Goal: Transaction & Acquisition: Purchase product/service

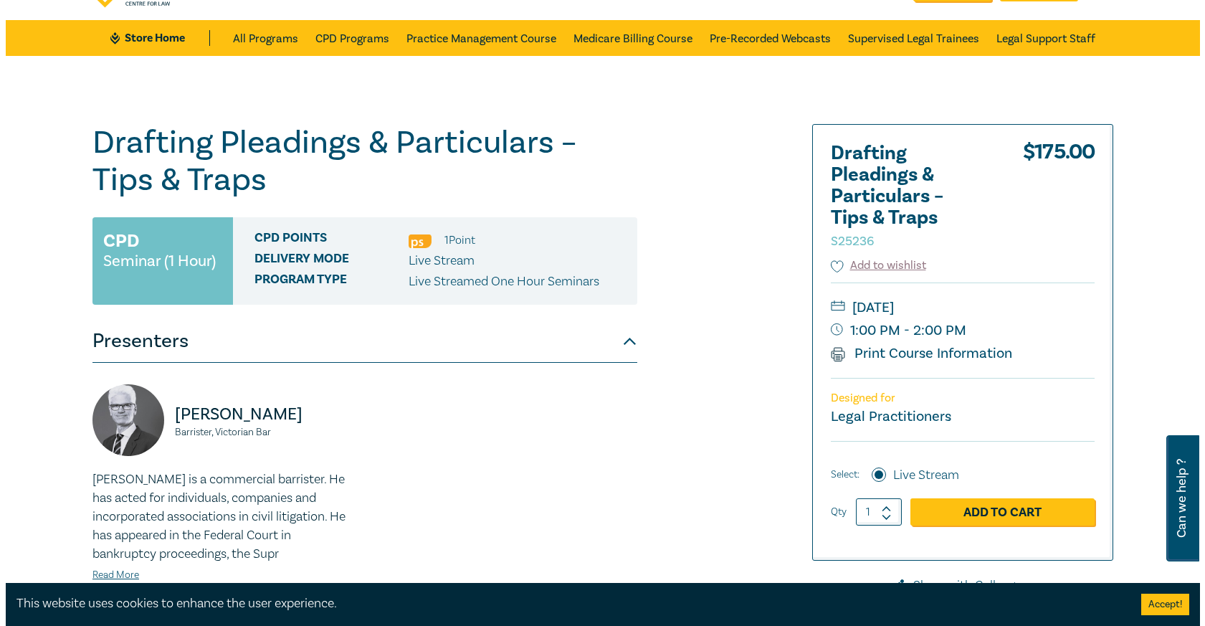
scroll to position [72, 0]
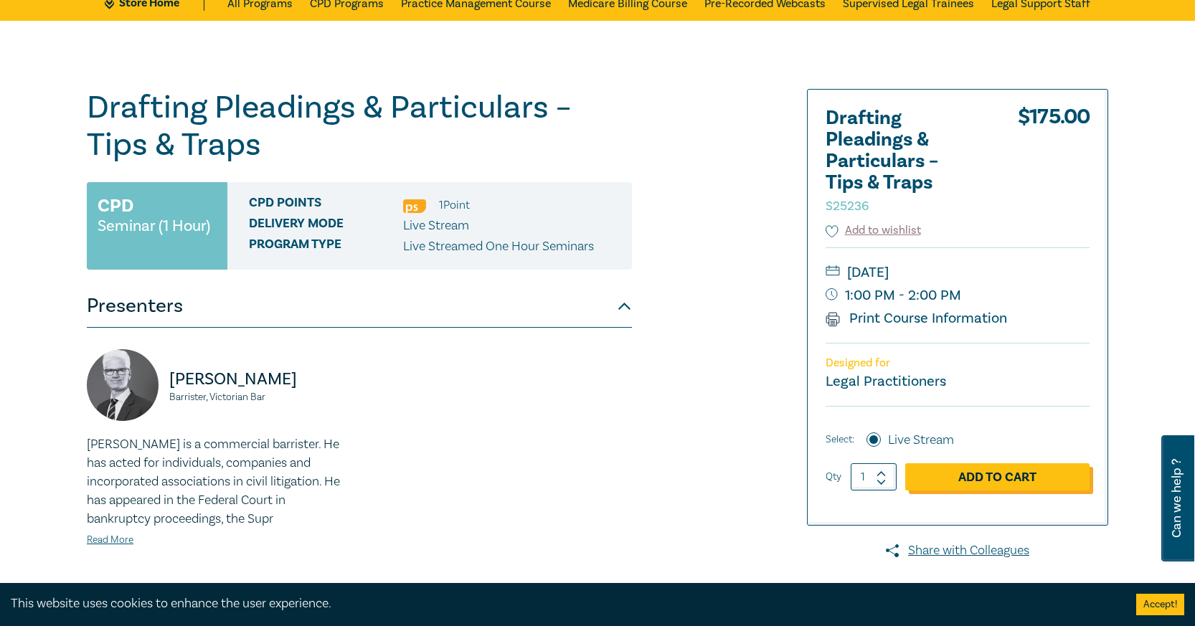
click at [944, 469] on link "Add to Cart" at bounding box center [997, 476] width 184 height 27
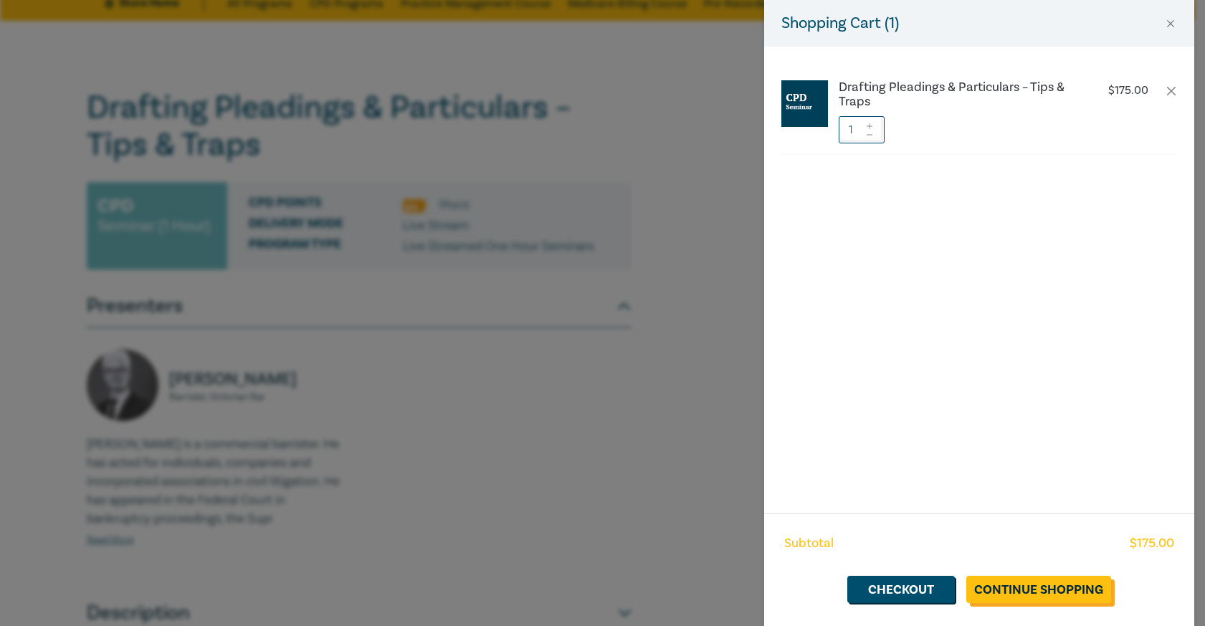
click at [1034, 584] on link "Continue Shopping" at bounding box center [1039, 589] width 145 height 27
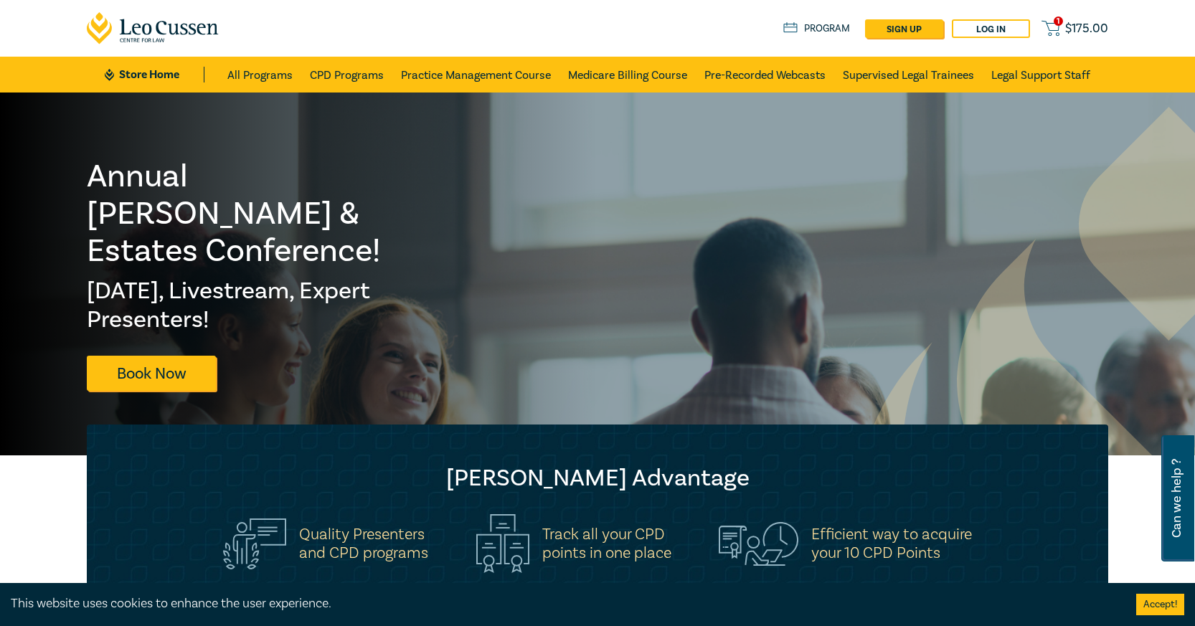
click at [1074, 26] on span "$ 175.00" at bounding box center [1086, 29] width 43 height 16
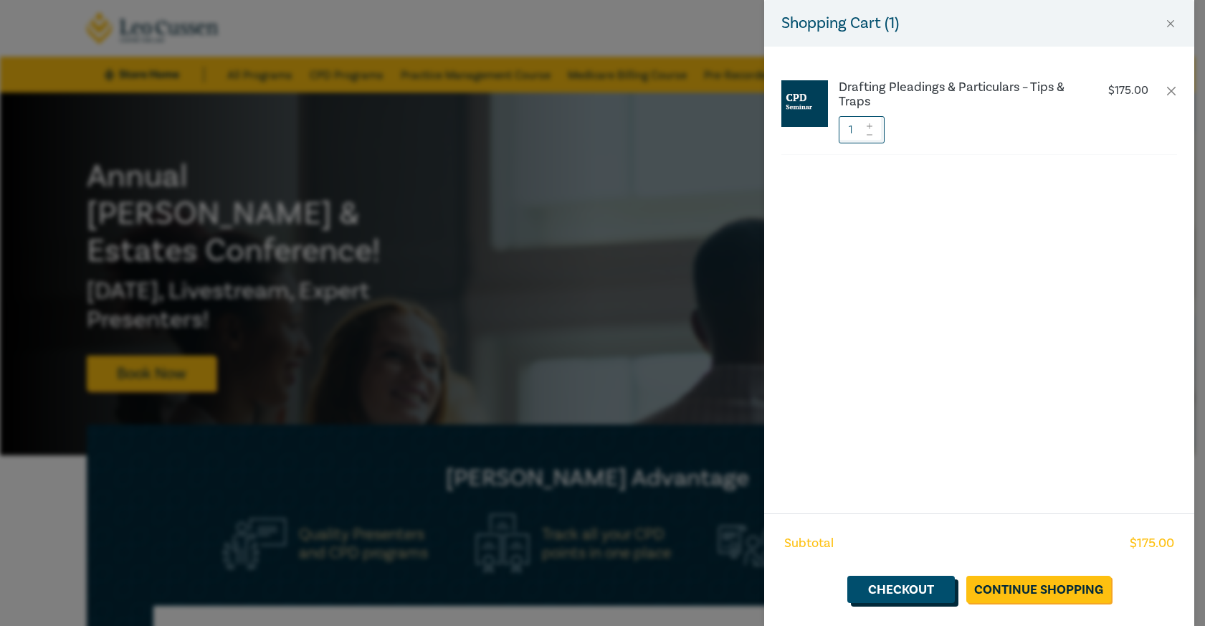
click at [925, 584] on link "Checkout" at bounding box center [902, 589] width 108 height 27
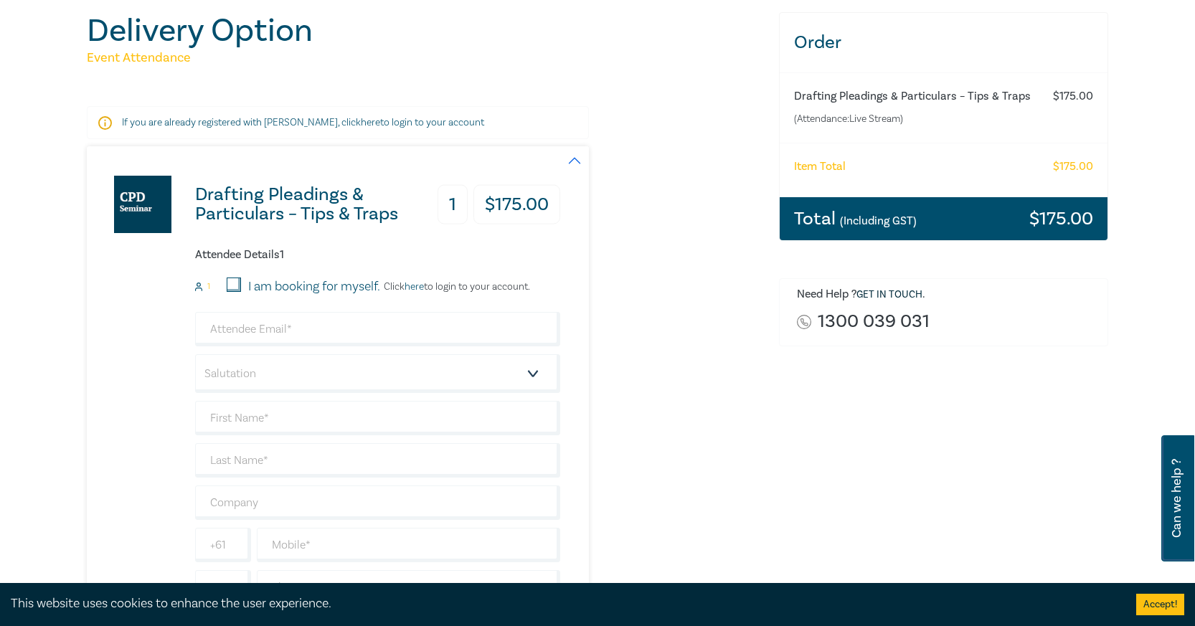
scroll to position [143, 0]
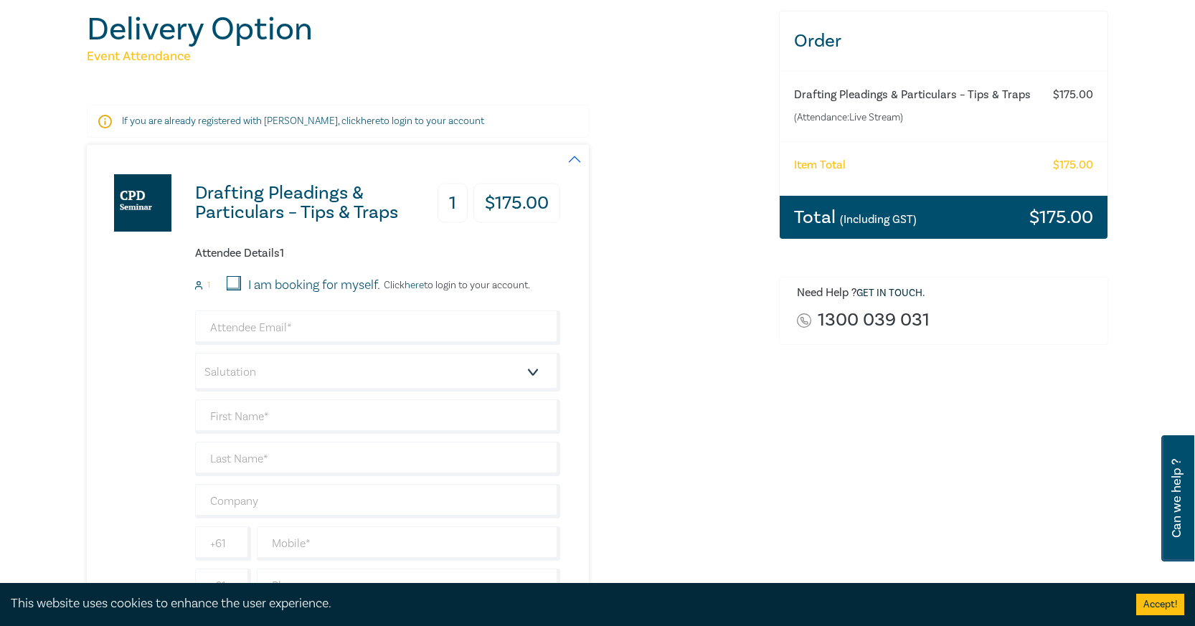
click at [232, 279] on input "I am booking for myself." at bounding box center [234, 283] width 14 height 14
checkbox input "true"
click at [265, 333] on input "email" at bounding box center [377, 328] width 365 height 34
type input "[EMAIL_ADDRESS][DOMAIN_NAME]"
click at [267, 372] on select "Salutation Mr. Mrs. Ms. Miss Dr. Prof. Other" at bounding box center [377, 372] width 365 height 39
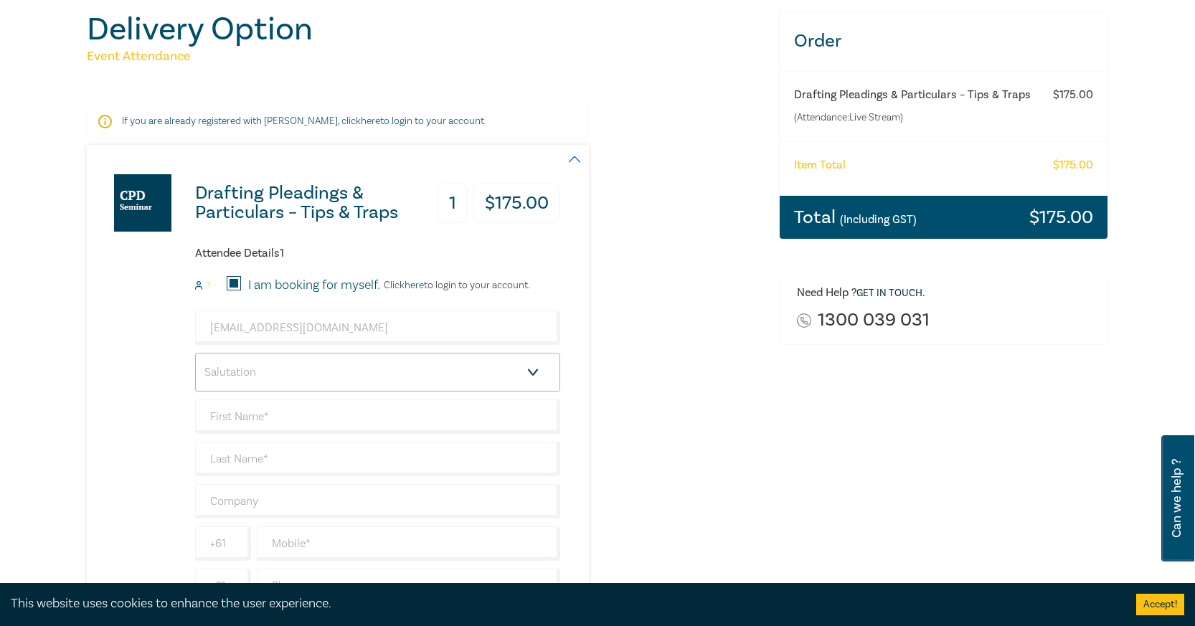
select select "Ms."
click at [195, 353] on select "Salutation Mr. Mrs. Ms. Miss Dr. Prof. Other" at bounding box center [377, 372] width 365 height 39
click at [257, 422] on input "text" at bounding box center [377, 416] width 365 height 34
click at [419, 280] on link "here" at bounding box center [413, 285] width 19 height 13
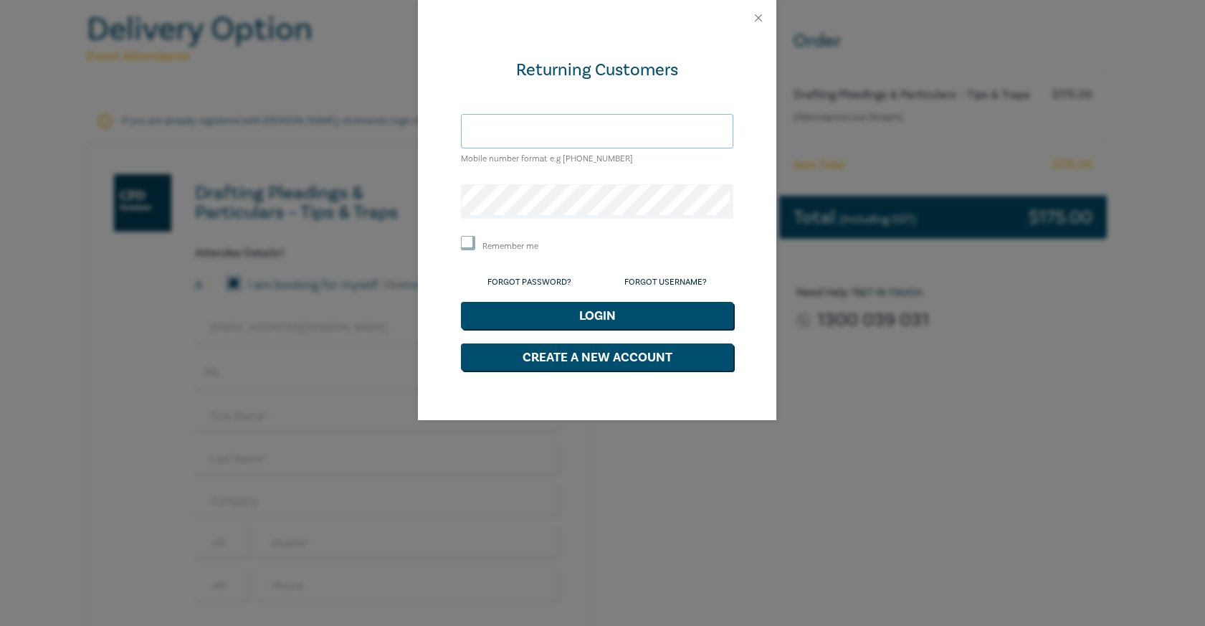
click at [548, 138] on input "text" at bounding box center [597, 131] width 273 height 34
click at [1106, 316] on div "Returning Customers Mobile number format e.g [PHONE_NUMBER] Remember me Forgot …" at bounding box center [602, 313] width 1205 height 626
click at [518, 136] on input "text" at bounding box center [597, 131] width 273 height 34
click at [589, 134] on input "text" at bounding box center [597, 131] width 273 height 34
type input "[PERSON_NAME][EMAIL_ADDRESS][DOMAIN_NAME]"
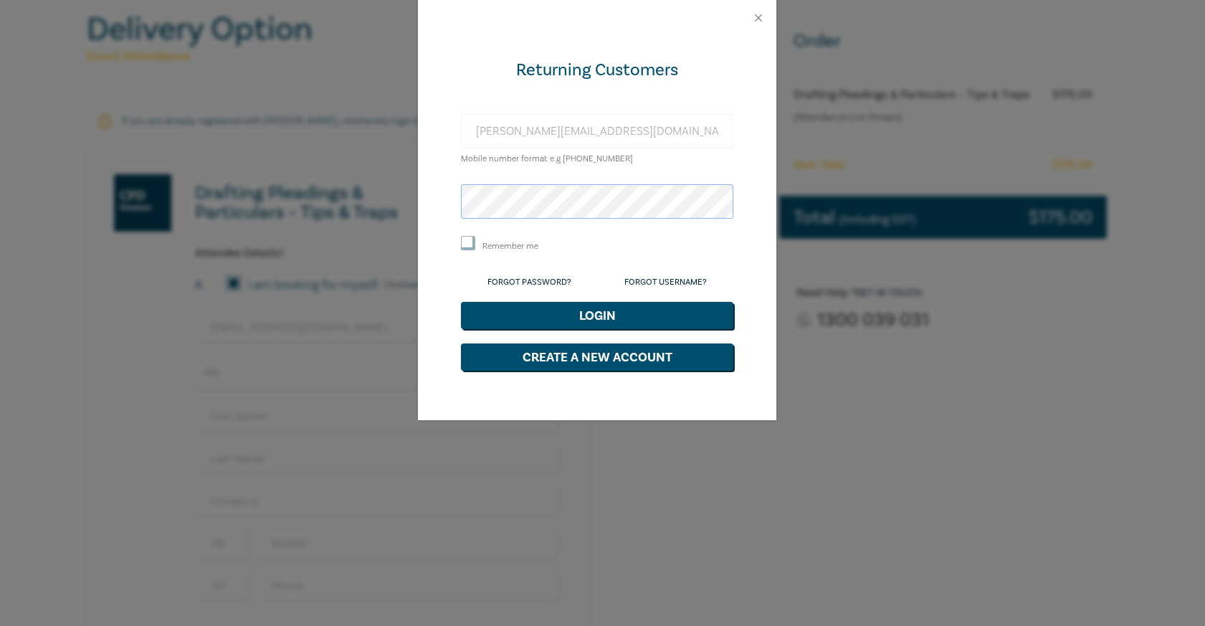
click at [461, 302] on button "Login" at bounding box center [597, 315] width 273 height 27
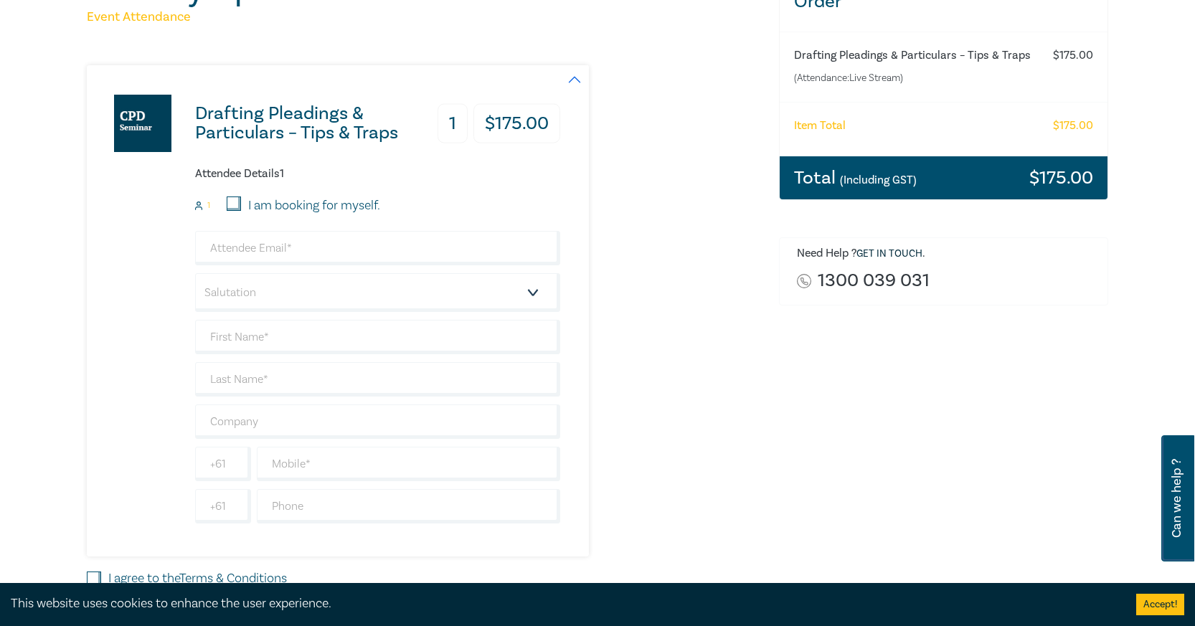
scroll to position [215, 0]
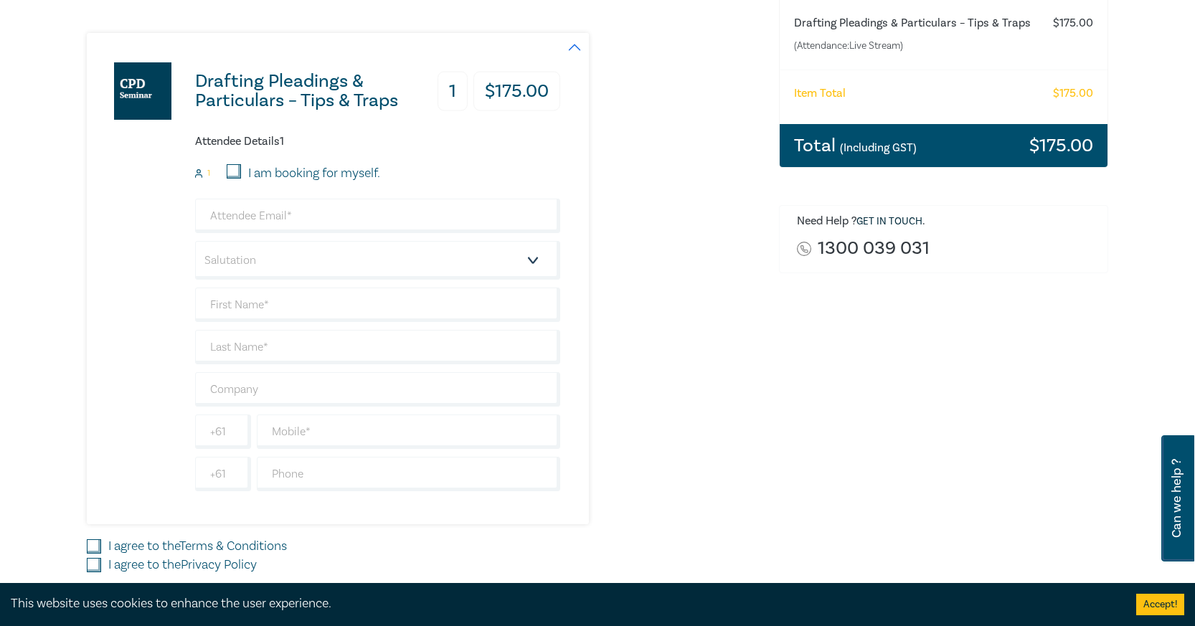
click at [238, 178] on input "I am booking for myself." at bounding box center [234, 171] width 14 height 14
checkbox input "true"
type input "[PERSON_NAME][EMAIL_ADDRESS][DOMAIN_NAME]"
type input "Paul"
type input "Bravender Coyle"
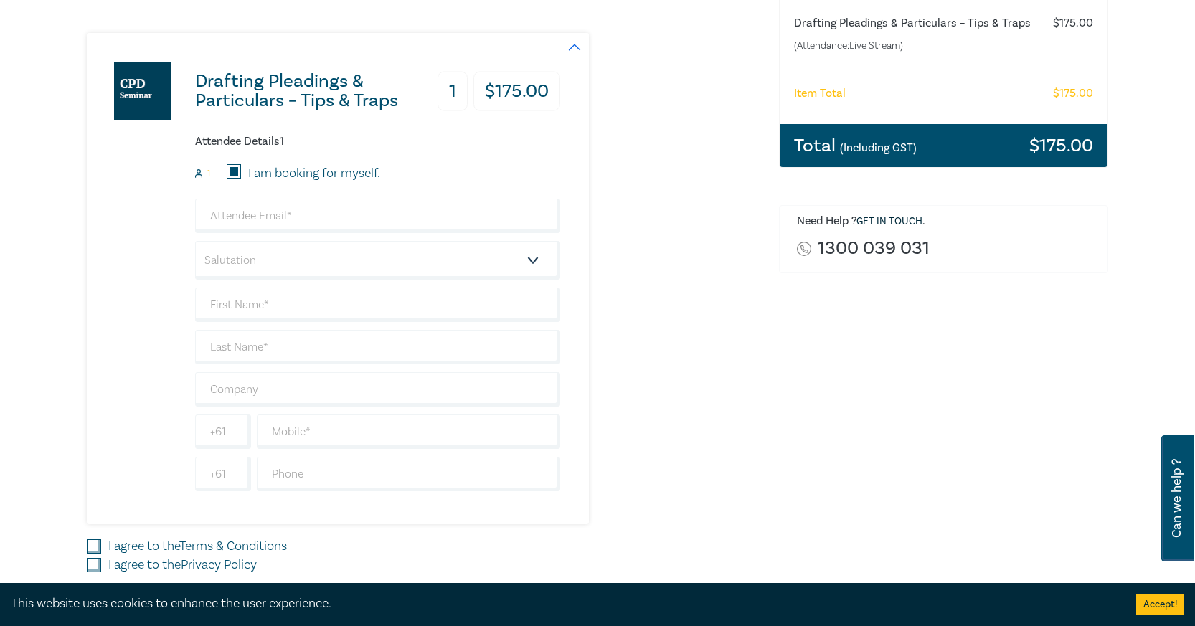
type input "Jansen Walsh & Grace"
type input "408056093"
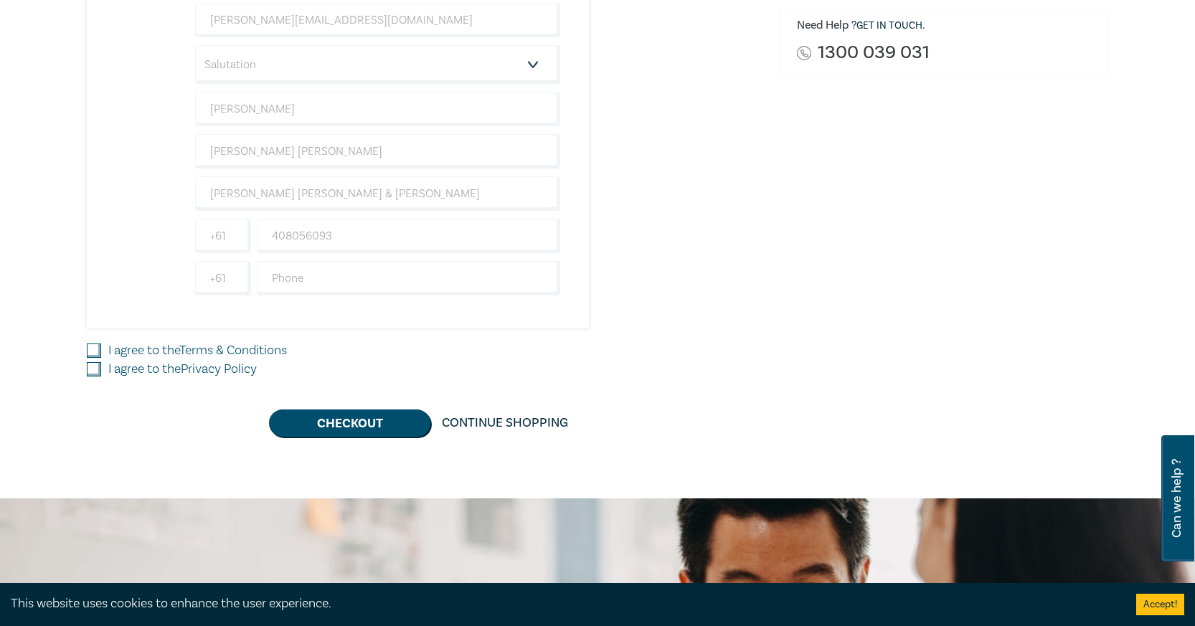
scroll to position [430, 0]
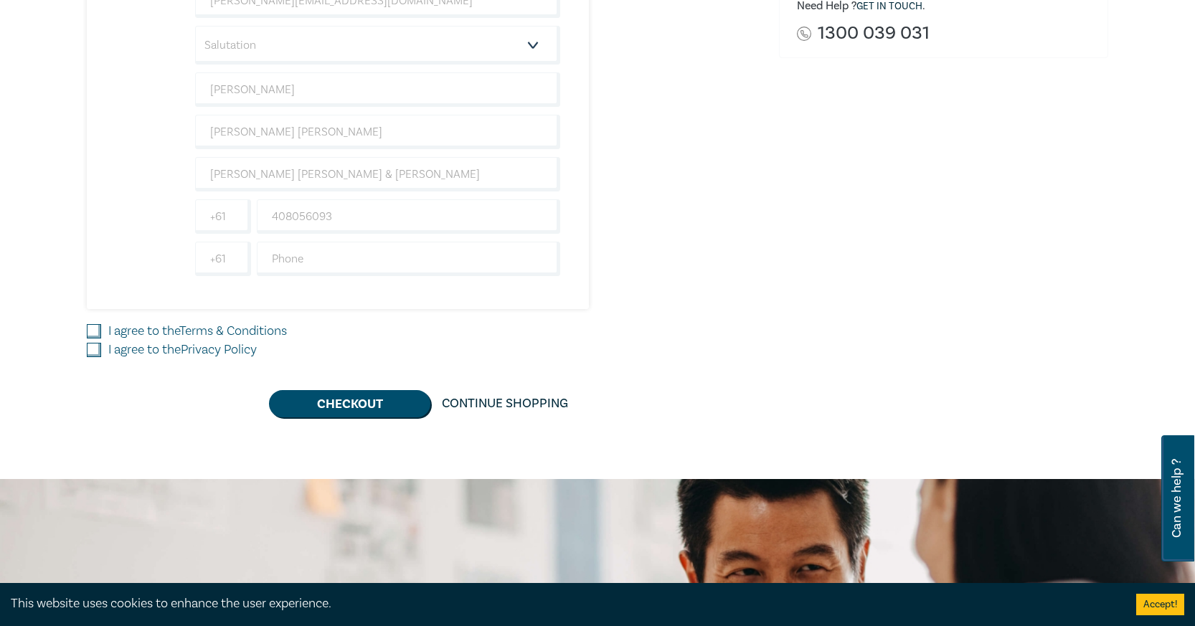
click at [94, 323] on div "I agree to the Terms & Conditions" at bounding box center [424, 331] width 675 height 19
click at [95, 334] on input "I agree to the Terms & Conditions" at bounding box center [94, 331] width 14 height 14
checkbox input "true"
click at [93, 353] on input "I agree to the Privacy Policy" at bounding box center [94, 350] width 14 height 14
checkbox input "true"
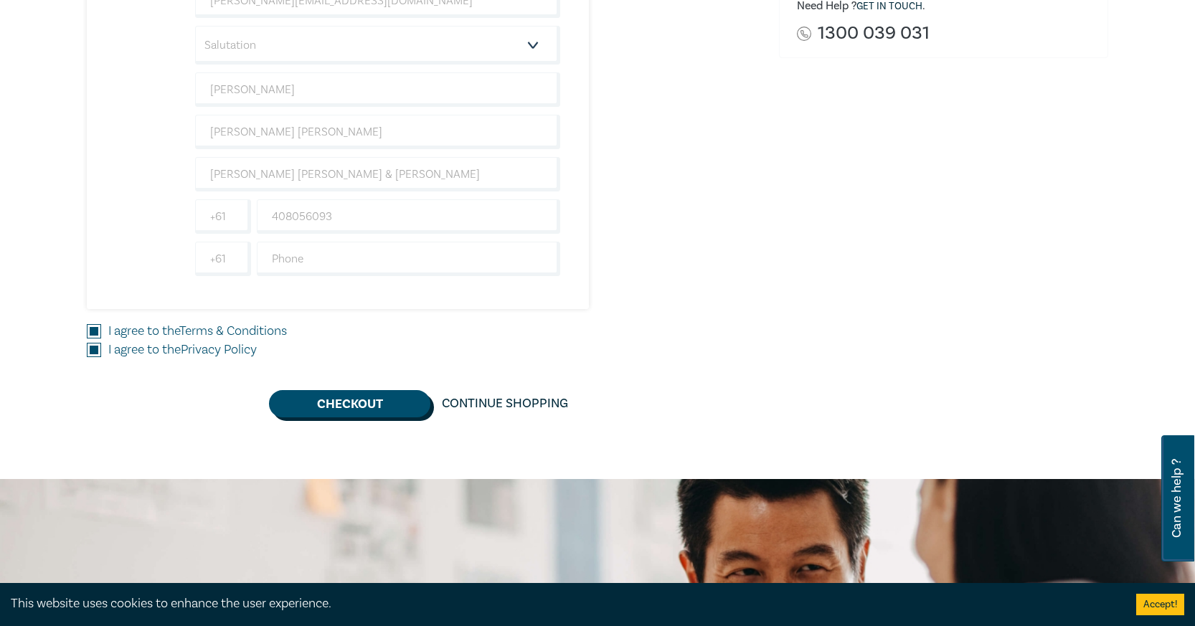
click at [418, 409] on button "Checkout" at bounding box center [349, 403] width 161 height 27
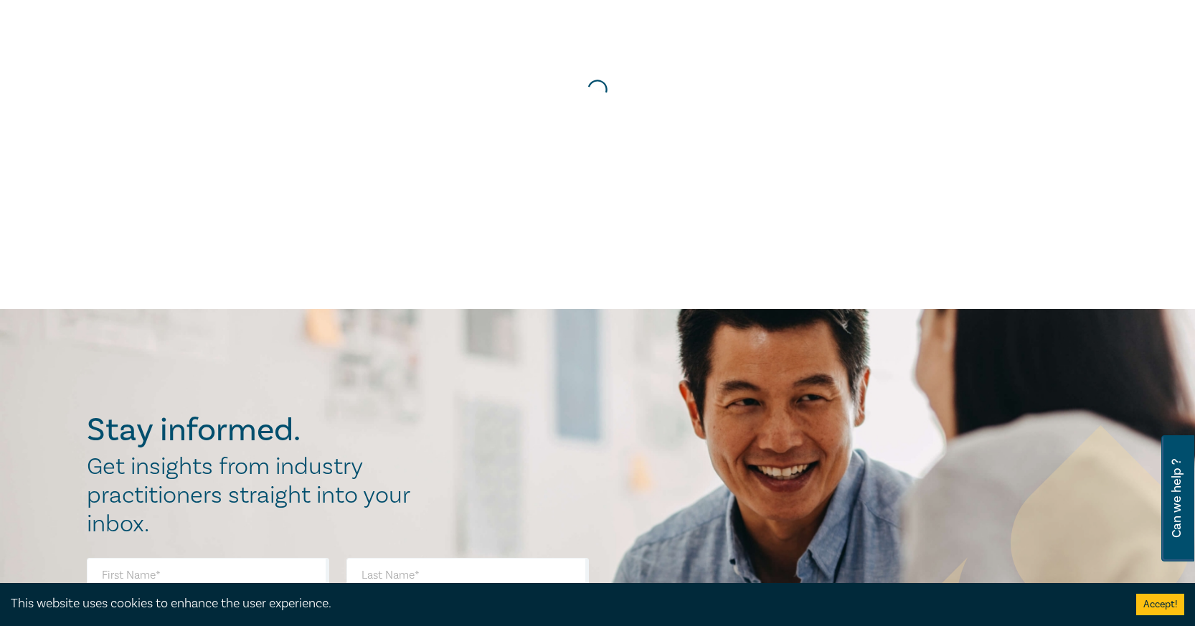
scroll to position [0, 0]
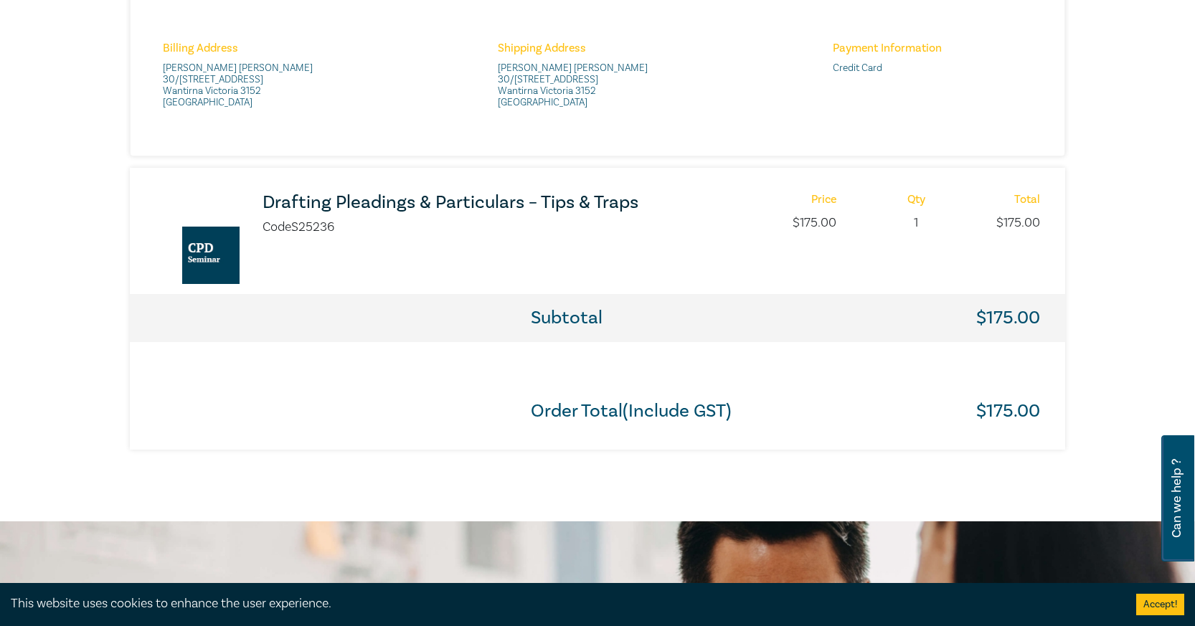
scroll to position [574, 0]
